Goal: Task Accomplishment & Management: Complete application form

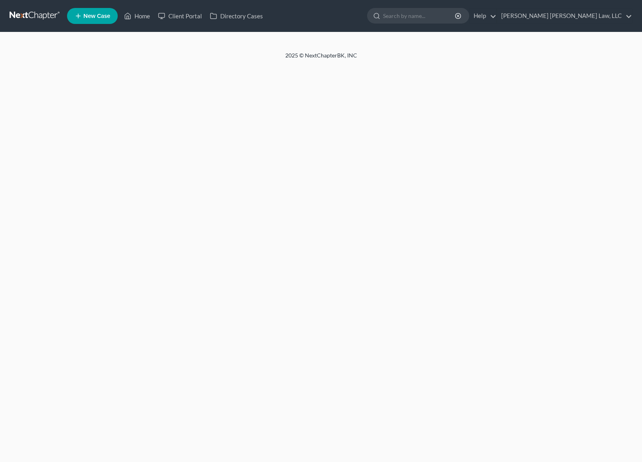
click at [24, 12] on link at bounding box center [35, 16] width 51 height 14
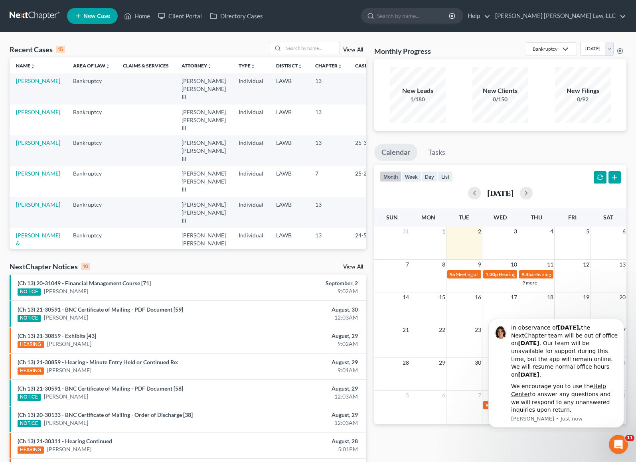
click at [87, 11] on link "New Case" at bounding box center [92, 16] width 51 height 16
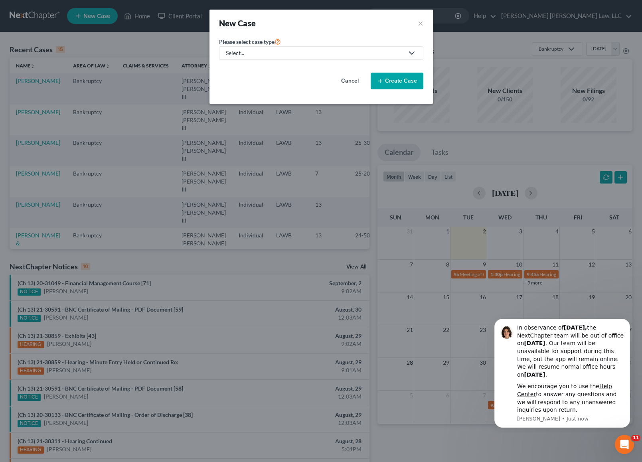
click at [314, 53] on div "Select..." at bounding box center [315, 53] width 178 height 8
click at [268, 69] on div "Bankruptcy" at bounding box center [262, 69] width 71 height 8
select select "36"
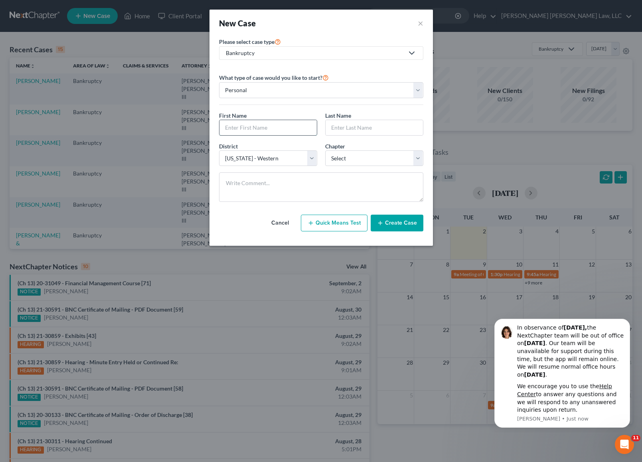
click at [275, 129] on input "text" at bounding box center [267, 127] width 97 height 15
type input "[PERSON_NAME]"
click at [346, 158] on select "Select 7 11 12 13" at bounding box center [374, 158] width 98 height 16
select select "3"
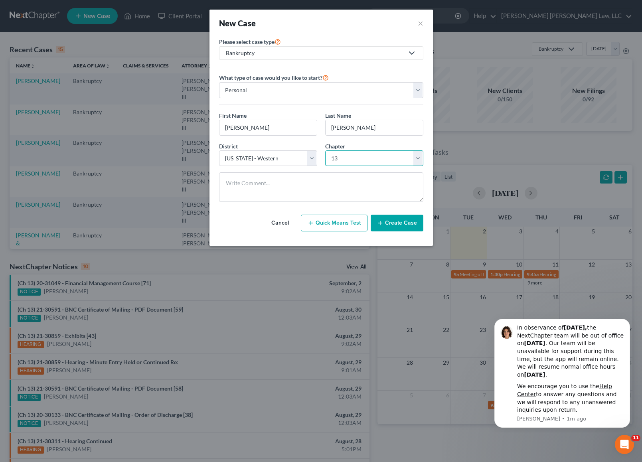
click at [325, 150] on select "Select 7 11 12 13" at bounding box center [374, 158] width 98 height 16
click at [398, 227] on button "Create Case" at bounding box center [396, 223] width 53 height 17
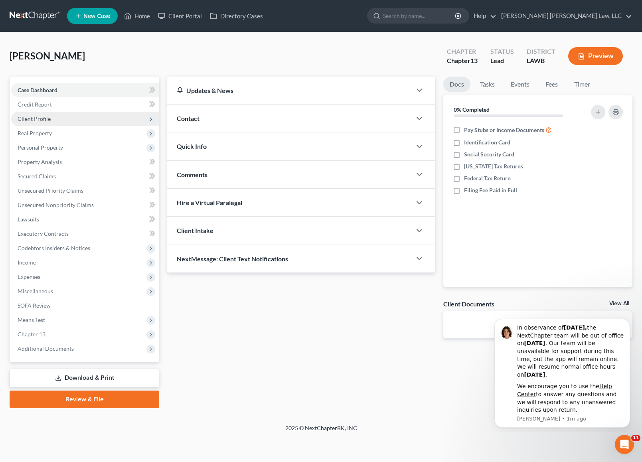
click at [61, 120] on span "Client Profile" at bounding box center [85, 119] width 148 height 14
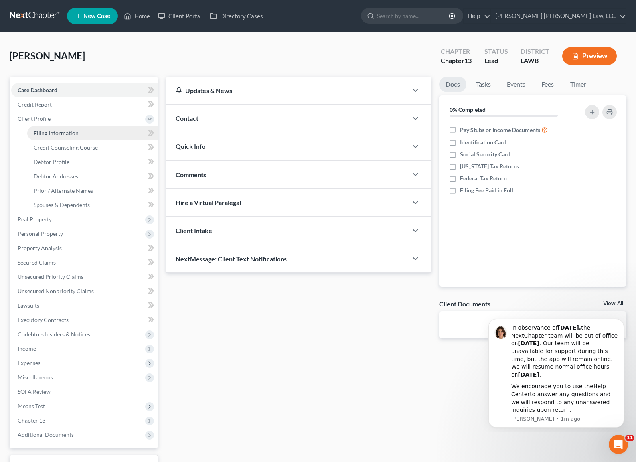
click at [102, 132] on link "Filing Information" at bounding box center [92, 133] width 131 height 14
select select "1"
select select "0"
select select "3"
select select "36"
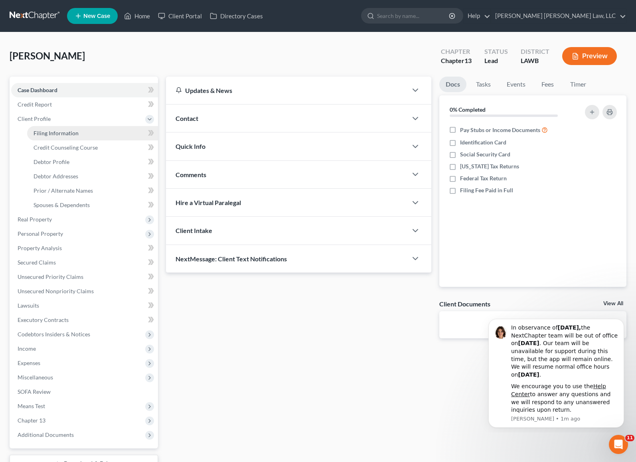
select select "19"
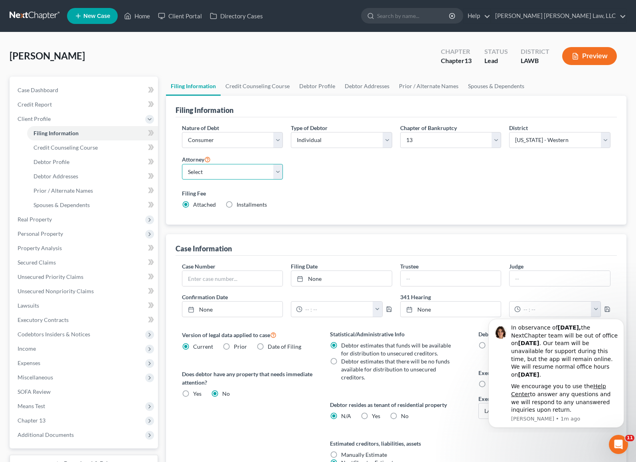
click at [255, 175] on select "Select [PERSON_NAME] [PERSON_NAME] III - LAWB [PERSON_NAME] [PERSON_NAME] III -…" at bounding box center [232, 172] width 101 height 16
select select "0"
click at [182, 164] on select "Select [PERSON_NAME] [PERSON_NAME] III - LAWB [PERSON_NAME] [PERSON_NAME] III -…" at bounding box center [232, 172] width 101 height 16
click at [317, 86] on link "Debtor Profile" at bounding box center [316, 86] width 45 height 19
select select "0"
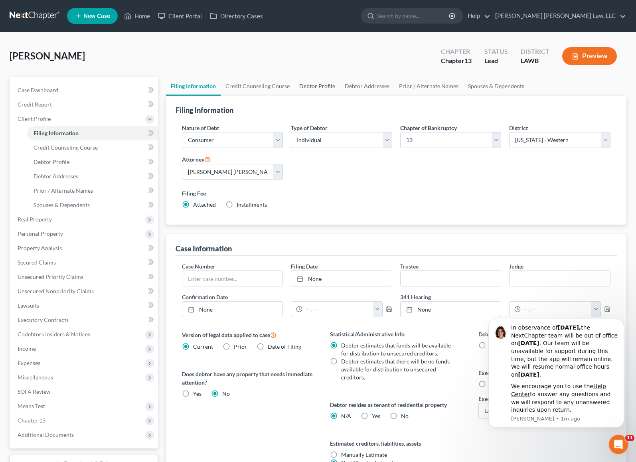
select select "0"
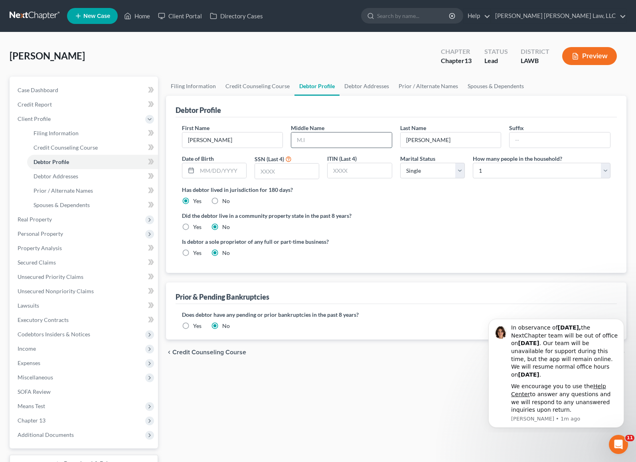
click at [328, 138] on input "text" at bounding box center [341, 139] width 100 height 15
click at [208, 173] on input "text" at bounding box center [221, 170] width 49 height 15
type input "05261964"
type input "1179"
click at [193, 226] on label "Yes" at bounding box center [197, 227] width 8 height 8
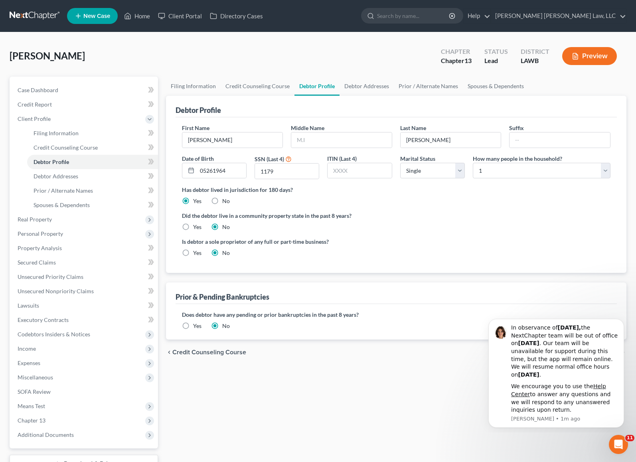
click at [196, 226] on input "Yes" at bounding box center [198, 225] width 5 height 5
radio input "true"
radio input "false"
click at [355, 89] on link "Debtor Addresses" at bounding box center [366, 86] width 54 height 19
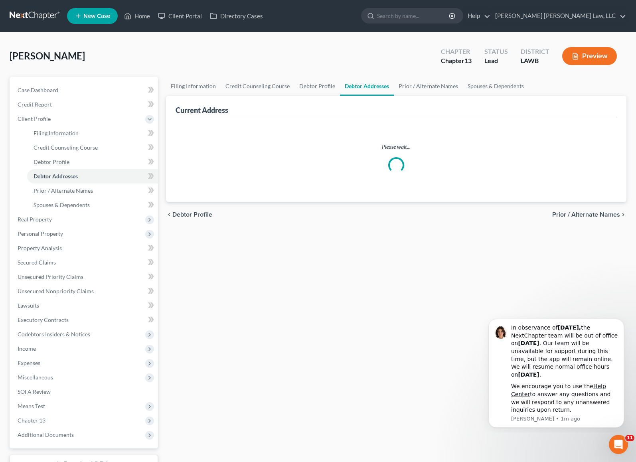
select select "0"
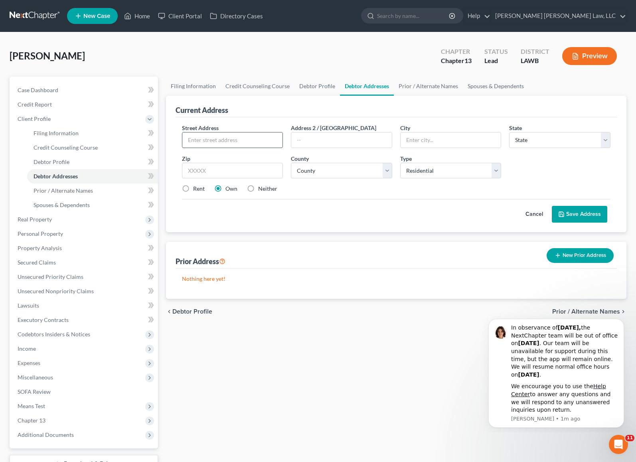
click at [242, 138] on input "text" at bounding box center [232, 139] width 100 height 15
type input "M"
type input "[STREET_ADDRESS][PERSON_NAME]"
type input "Apartment 128"
type input "Monroe"
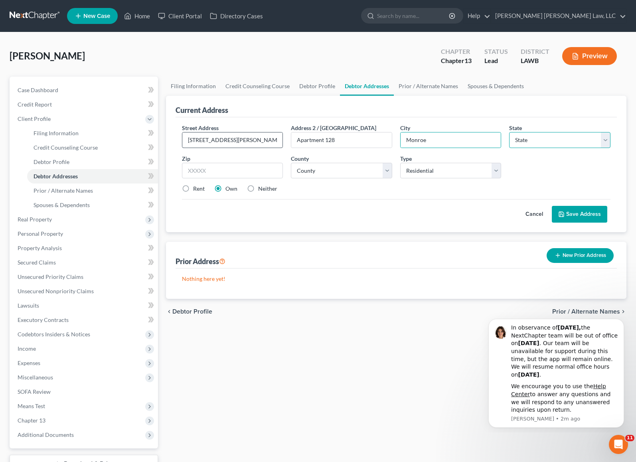
select select "19"
type input "71203"
select select "36"
click at [193, 188] on label "Rent" at bounding box center [199, 189] width 12 height 8
click at [196, 188] on input "Rent" at bounding box center [198, 187] width 5 height 5
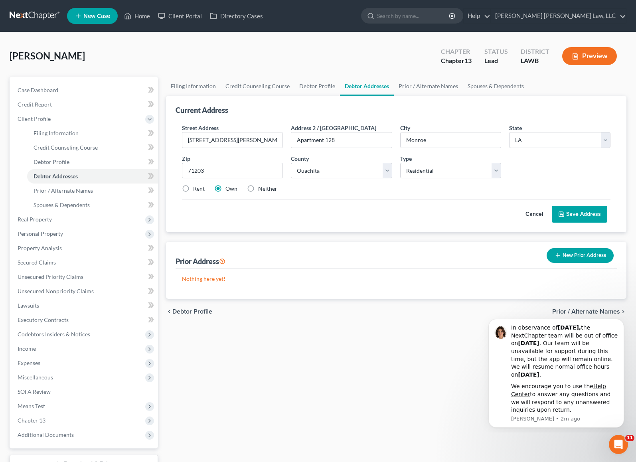
radio input "true"
click at [589, 213] on button "Save Address" at bounding box center [579, 214] width 55 height 17
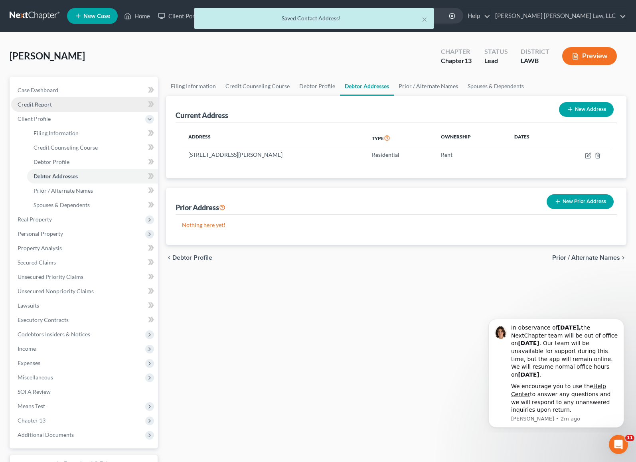
click at [29, 104] on span "Credit Report" at bounding box center [35, 104] width 34 height 7
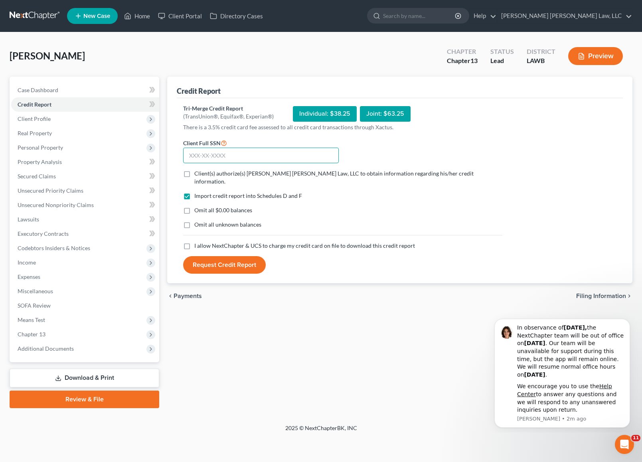
click at [208, 158] on input "text" at bounding box center [261, 156] width 156 height 16
type input "437-33-1179"
click at [194, 242] on label "I allow NextChapter & UCS to charge my credit card on file to download this cre…" at bounding box center [304, 246] width 221 height 8
click at [197, 242] on input "I allow NextChapter & UCS to charge my credit card on file to download this cre…" at bounding box center [199, 244] width 5 height 5
checkbox input "true"
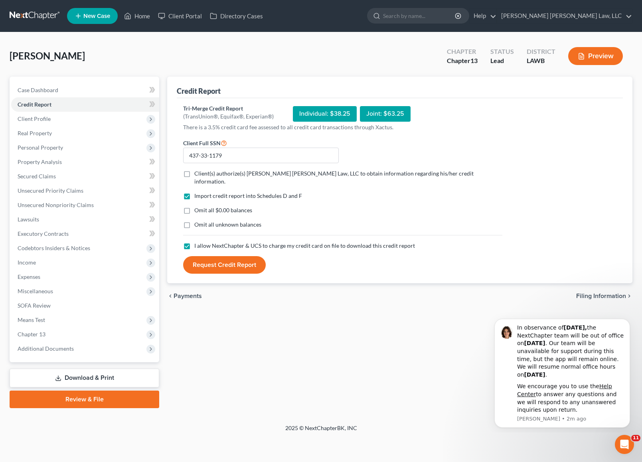
click at [194, 221] on label "Omit all unknown balances" at bounding box center [227, 225] width 67 height 8
click at [197, 221] on input "Omit all unknown balances" at bounding box center [199, 223] width 5 height 5
checkbox input "true"
click at [194, 206] on label "Omit all $0.00 balances" at bounding box center [223, 210] width 58 height 8
click at [197, 206] on input "Omit all $0.00 balances" at bounding box center [199, 208] width 5 height 5
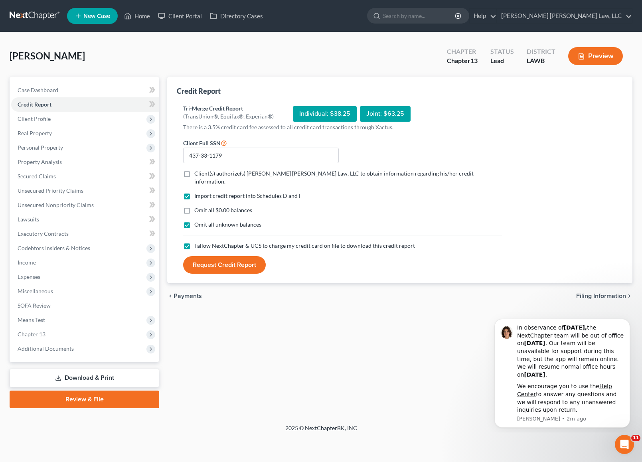
checkbox input "true"
click at [194, 176] on label "Client(s) authorize(s) [PERSON_NAME] [PERSON_NAME] Law, LLC to obtain informati…" at bounding box center [348, 177] width 308 height 16
click at [197, 175] on input "Client(s) authorize(s) [PERSON_NAME] [PERSON_NAME] Law, LLC to obtain informati…" at bounding box center [199, 171] width 5 height 5
checkbox input "true"
click at [242, 256] on button "Request Credit Report" at bounding box center [224, 265] width 83 height 18
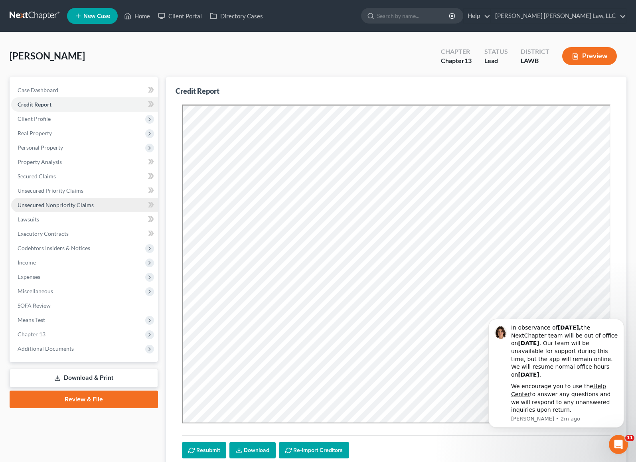
click at [76, 200] on link "Unsecured Nonpriority Claims" at bounding box center [84, 205] width 147 height 14
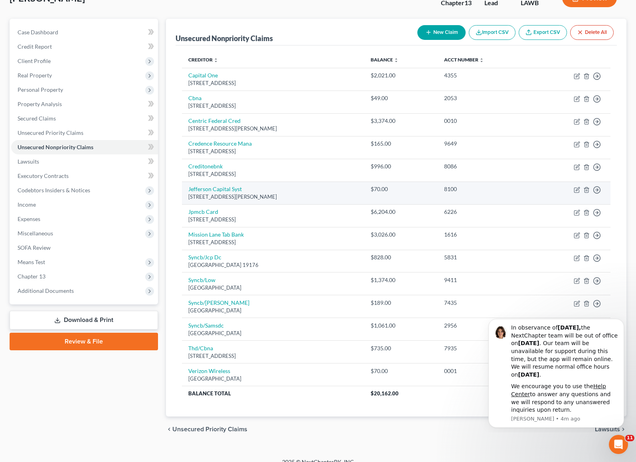
scroll to position [68, 0]
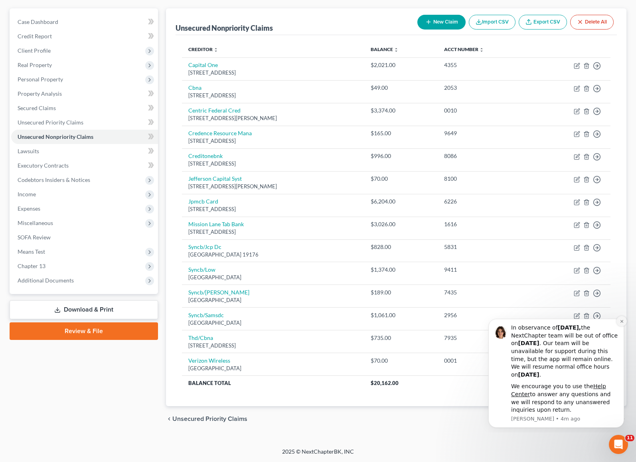
click at [621, 323] on icon "Dismiss notification" at bounding box center [621, 321] width 4 height 4
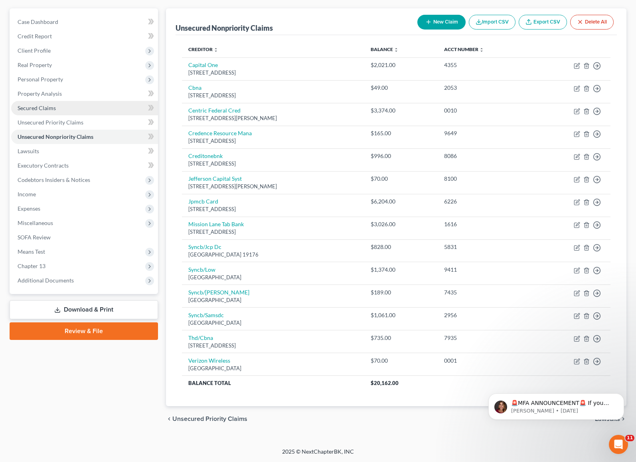
click at [69, 109] on link "Secured Claims" at bounding box center [84, 108] width 147 height 14
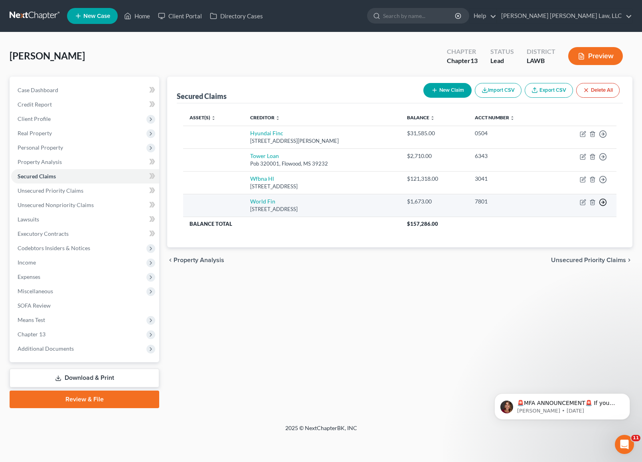
click at [605, 138] on circle "button" at bounding box center [602, 134] width 7 height 7
click at [571, 221] on link "Move to F" at bounding box center [566, 222] width 67 height 14
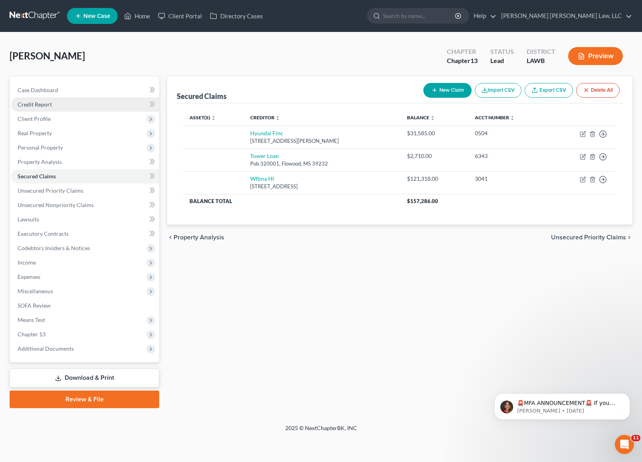
click at [43, 103] on span "Credit Report" at bounding box center [35, 104] width 34 height 7
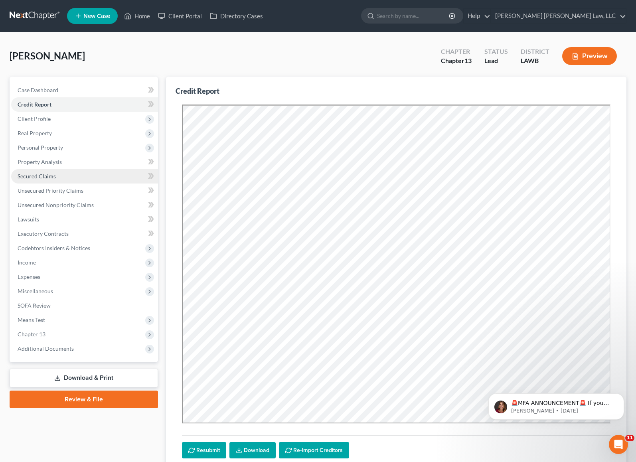
click at [49, 179] on link "Secured Claims" at bounding box center [84, 176] width 147 height 14
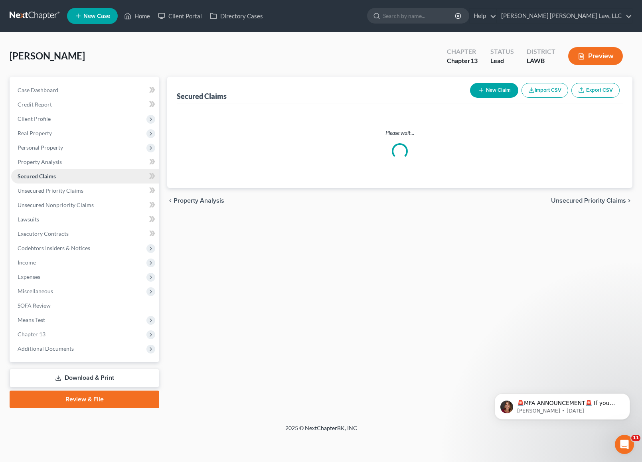
click at [49, 179] on link "Secured Claims" at bounding box center [85, 176] width 148 height 14
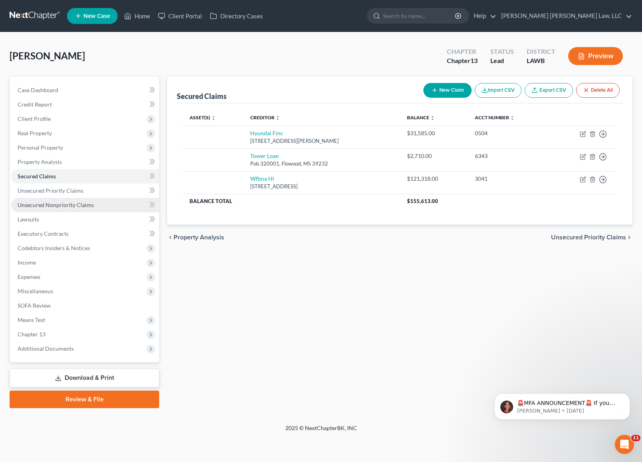
click at [92, 205] on link "Unsecured Nonpriority Claims" at bounding box center [85, 205] width 148 height 14
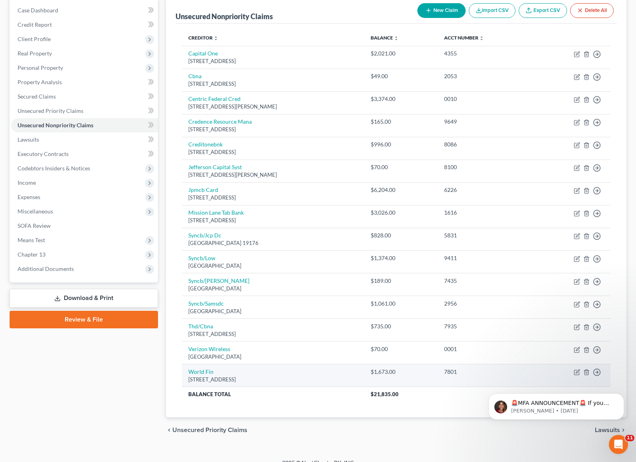
scroll to position [91, 0]
